Goal: Transaction & Acquisition: Purchase product/service

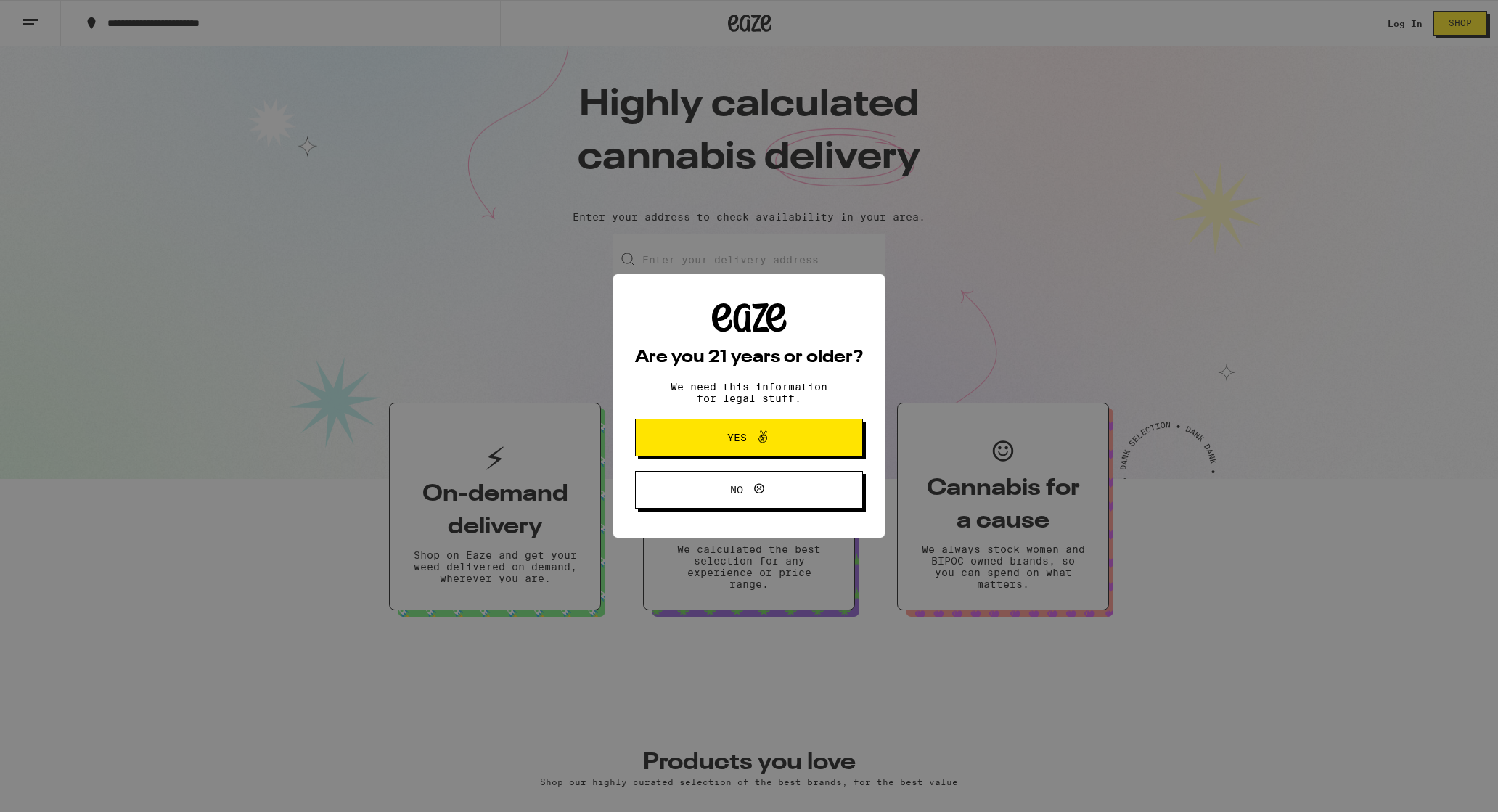
click at [727, 443] on span "Yes" at bounding box center [737, 437] width 20 height 10
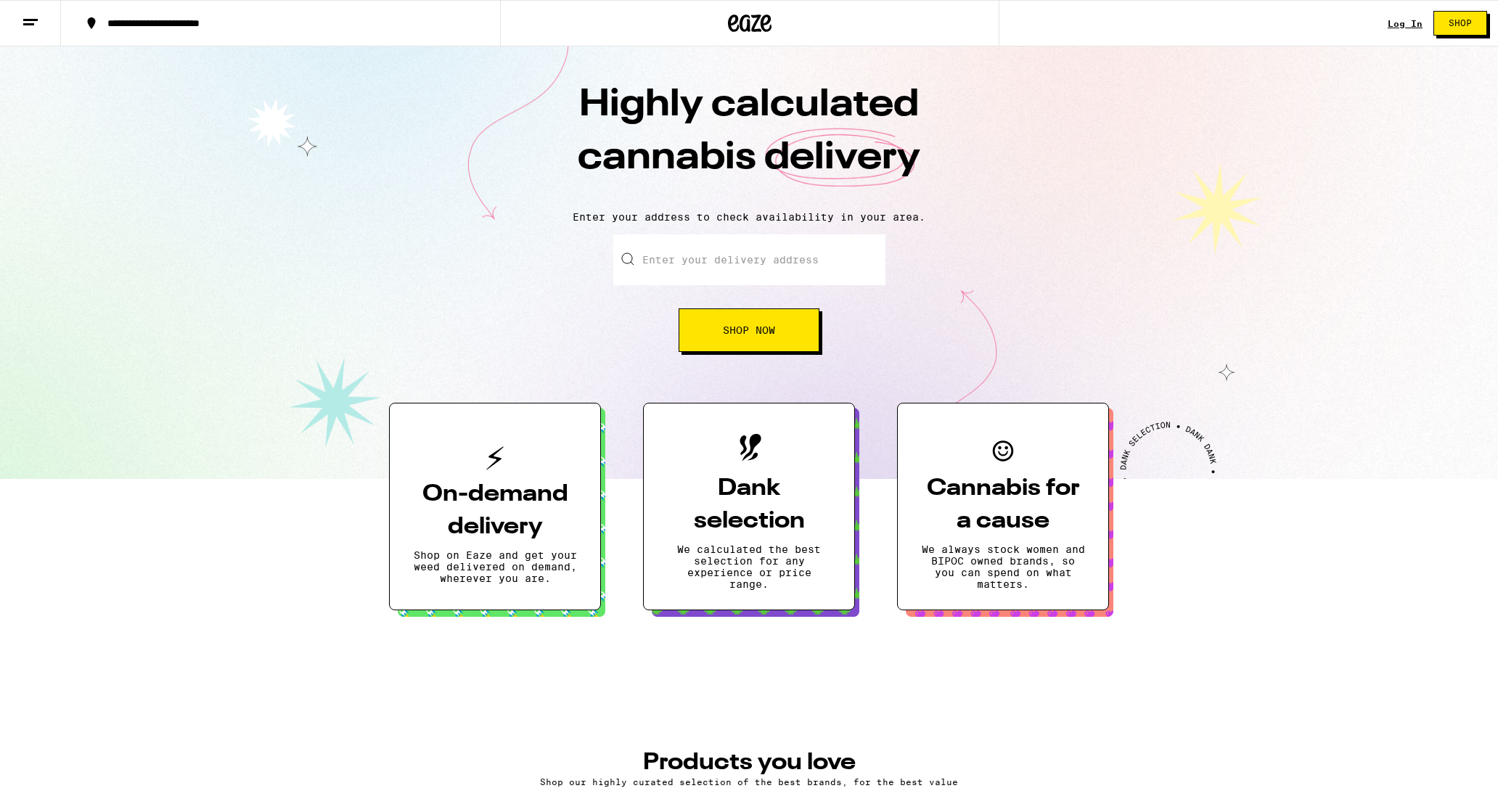
click at [514, 479] on h3 "On-demand delivery" at bounding box center [496, 511] width 164 height 65
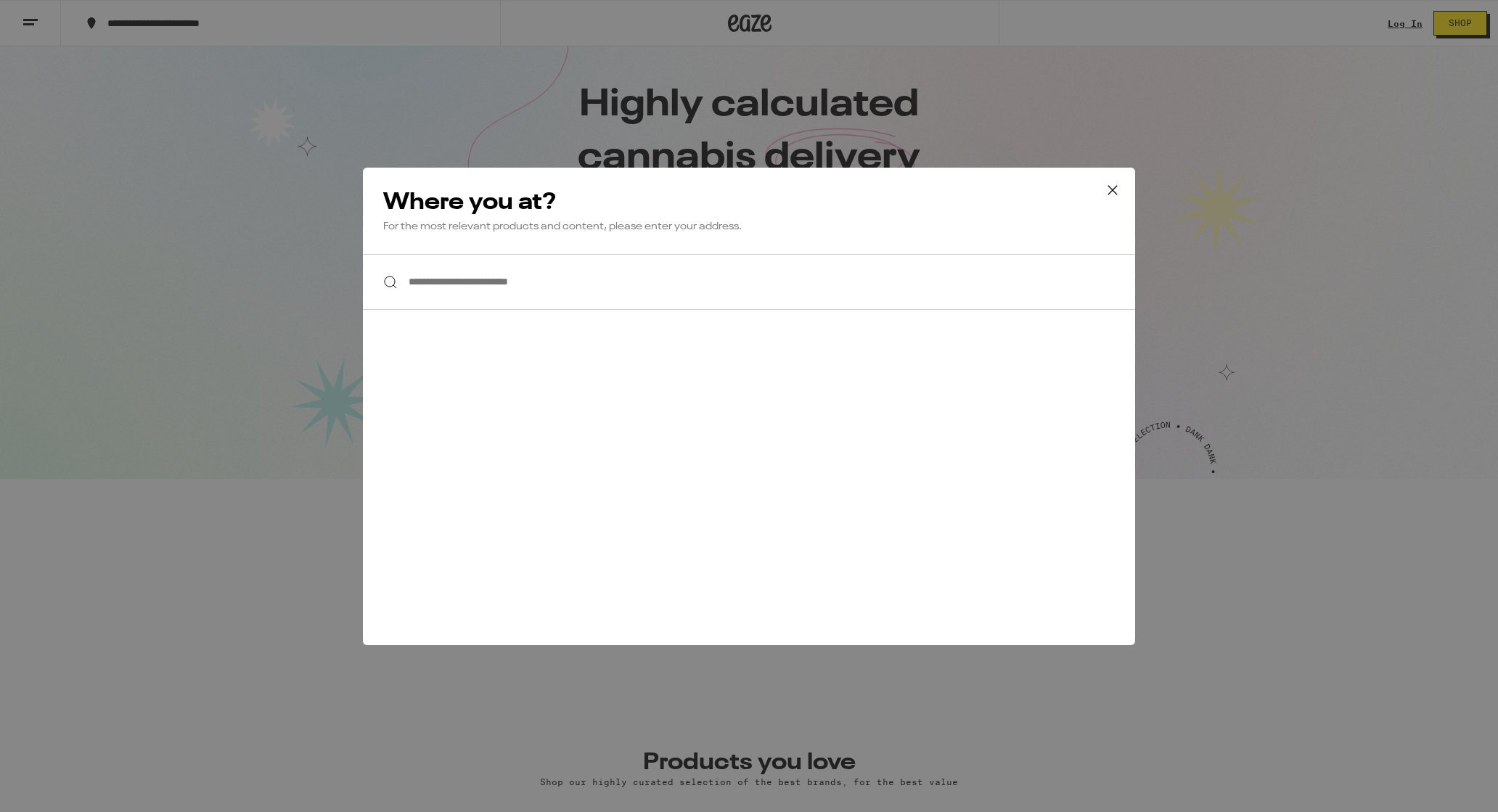
click at [1101, 193] on button at bounding box center [1112, 190] width 45 height 46
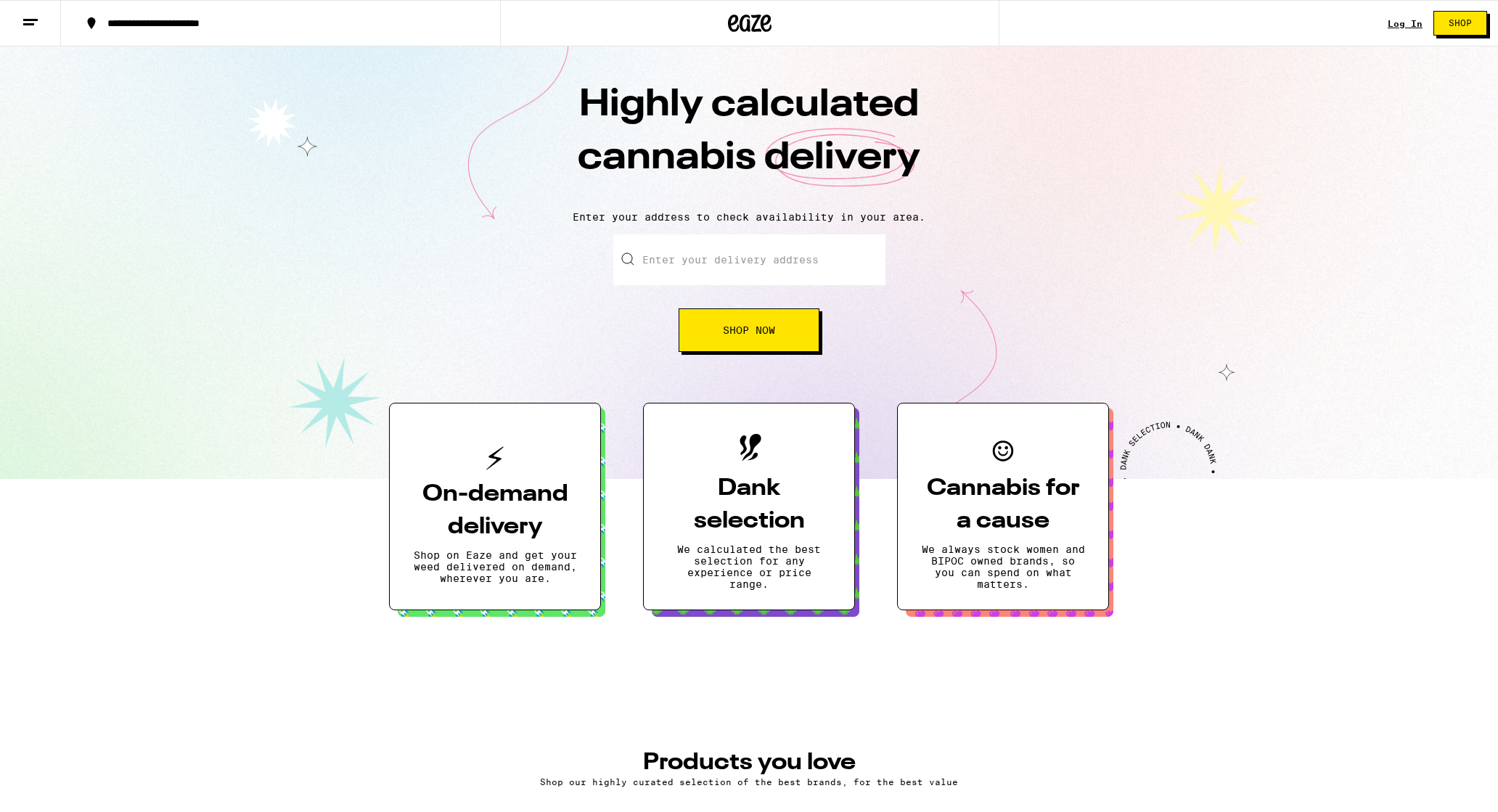
click at [39, 18] on button at bounding box center [30, 24] width 61 height 46
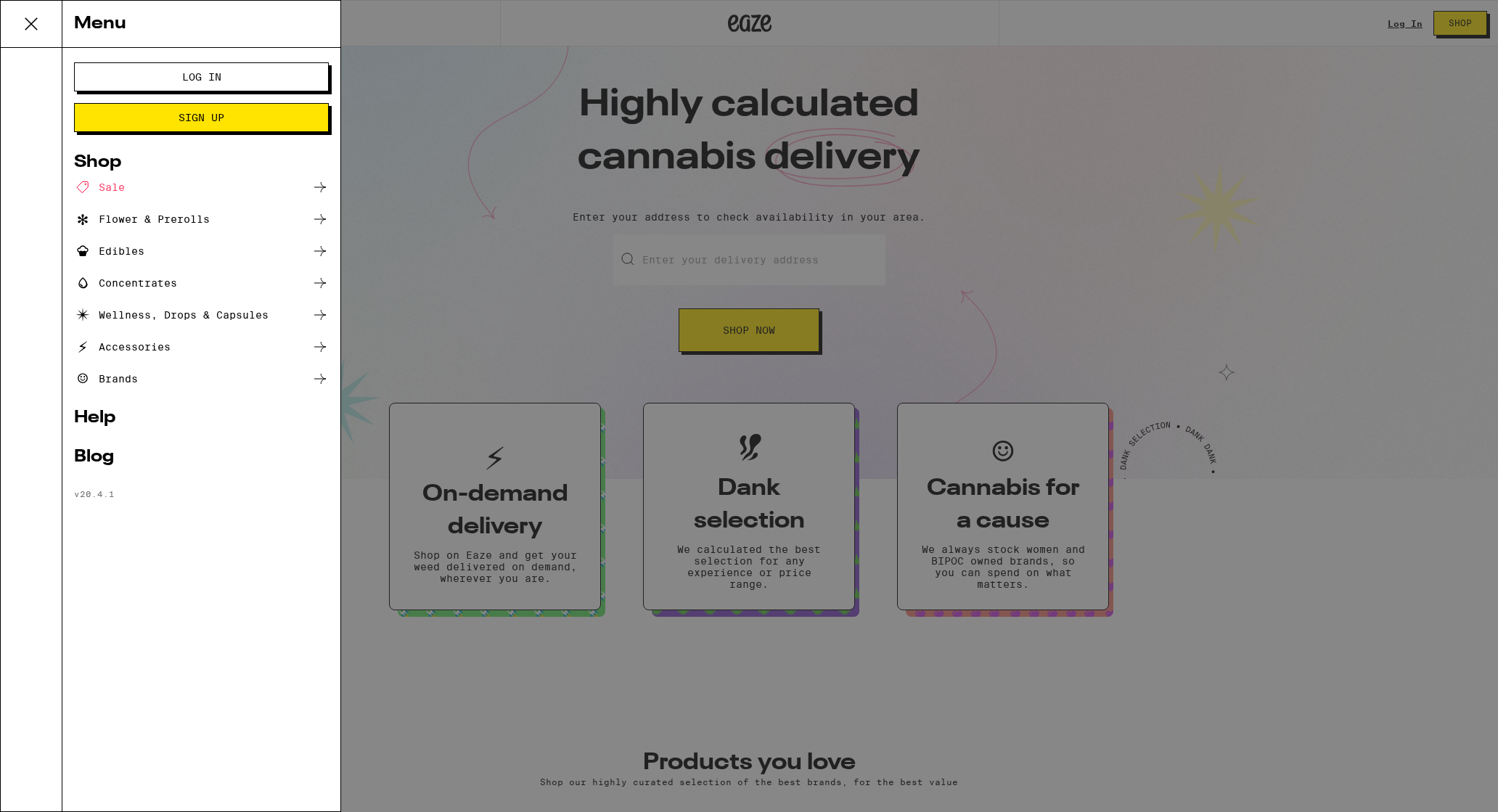
click at [113, 180] on div "Sale" at bounding box center [99, 187] width 51 height 18
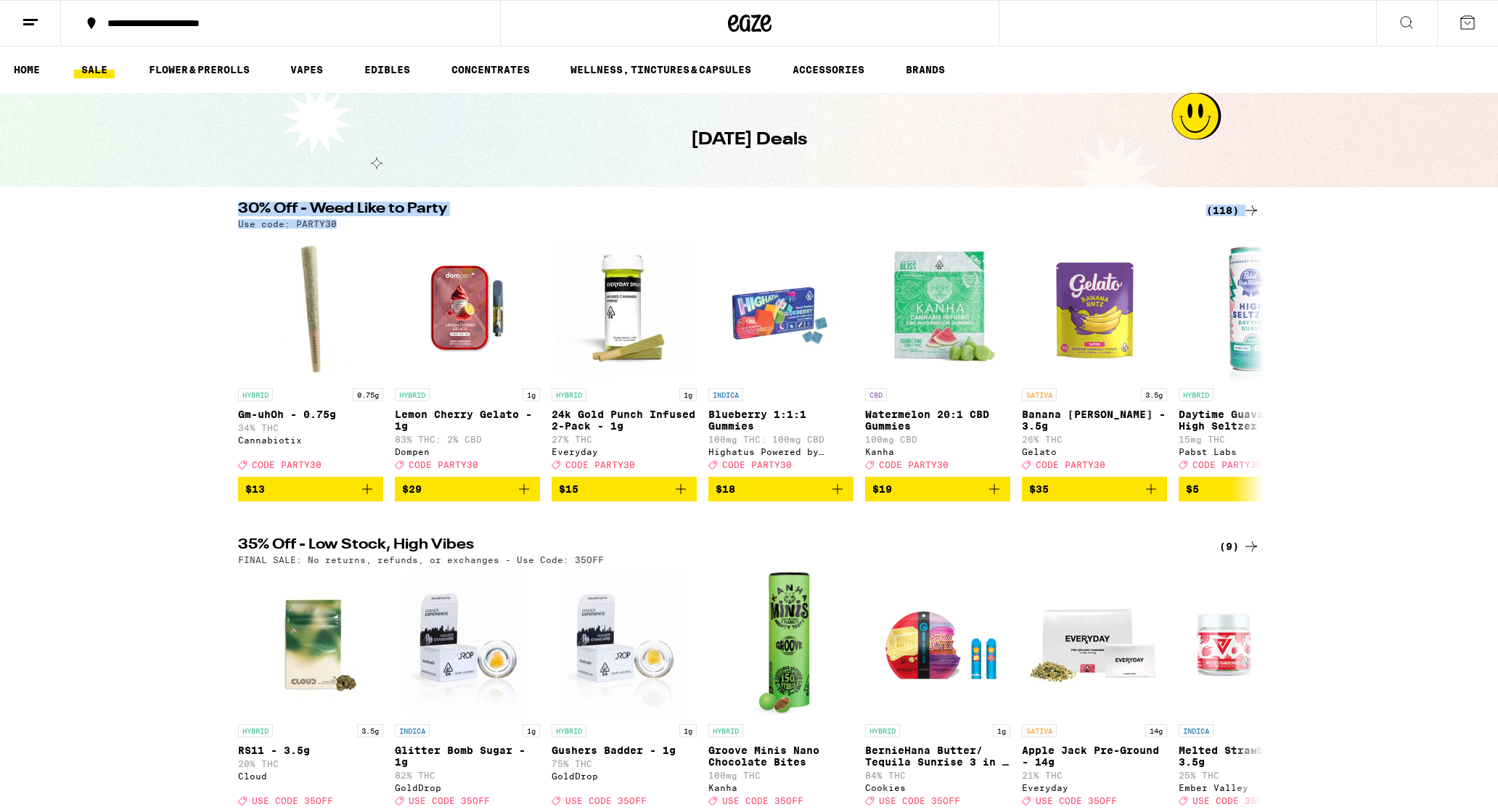
drag, startPoint x: 348, startPoint y: 222, endPoint x: 237, endPoint y: 207, distance: 112.0
click at [237, 207] on div "30% Off - Weed Like to Party (118) Use code: PARTY30" at bounding box center [749, 215] width 1045 height 27
copy div "30% Off - Weed Like to Party (118) Use code: PARTY30"
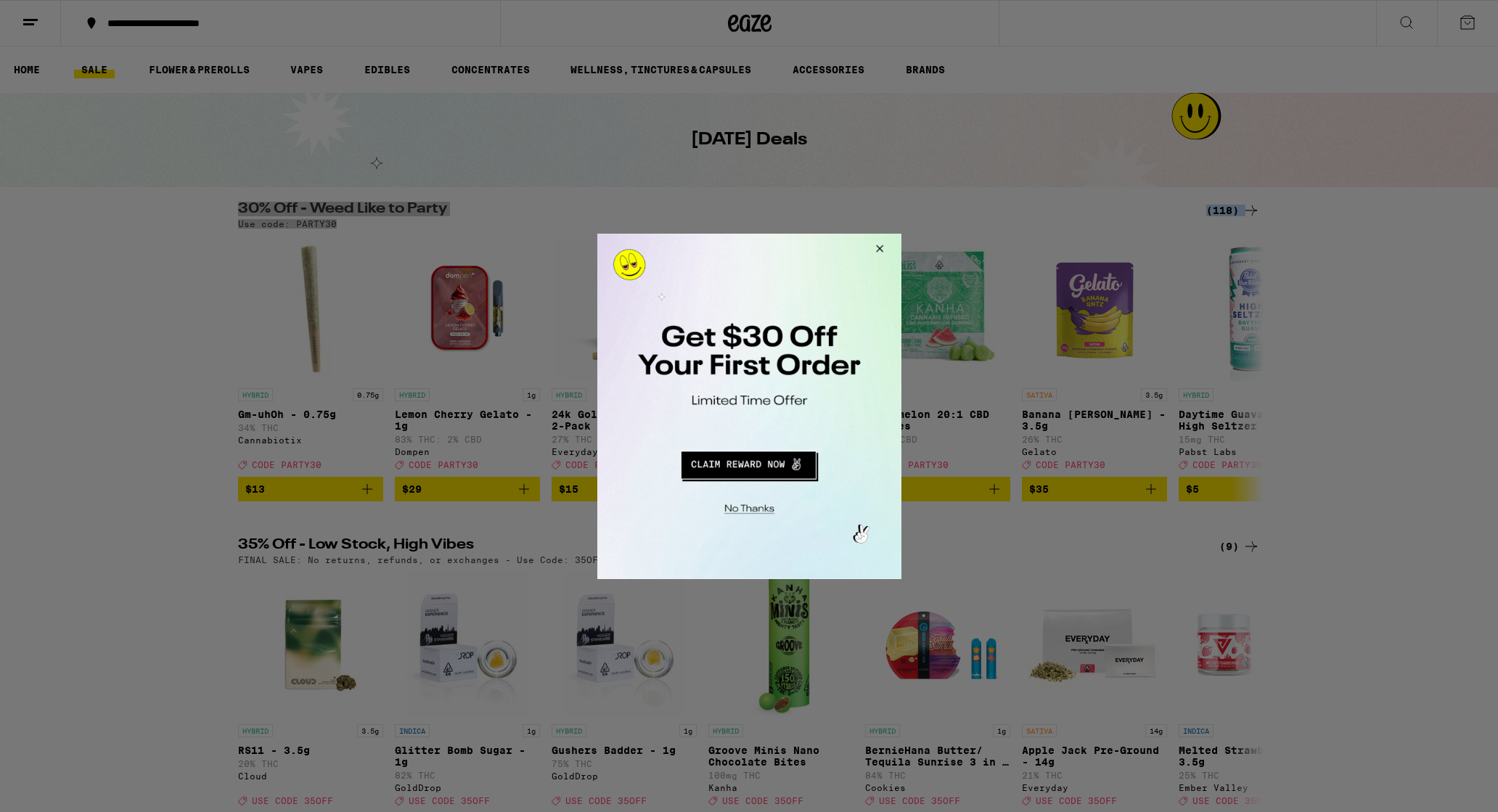
click at [876, 244] on button "Close Modal" at bounding box center [876, 250] width 39 height 35
